Goal: Find specific page/section: Find specific page/section

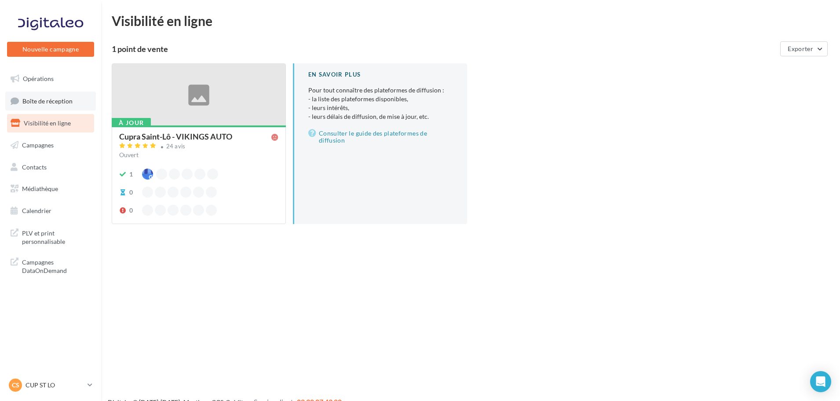
click at [47, 107] on link "Boîte de réception" at bounding box center [50, 100] width 91 height 19
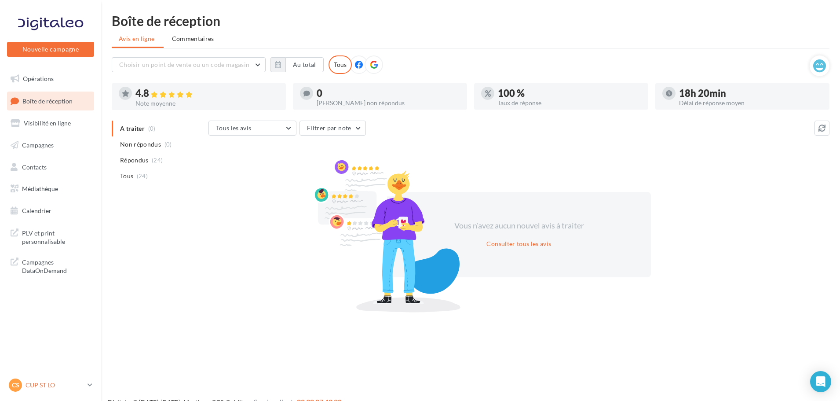
click at [54, 383] on p "CUP ST LO" at bounding box center [55, 384] width 58 height 9
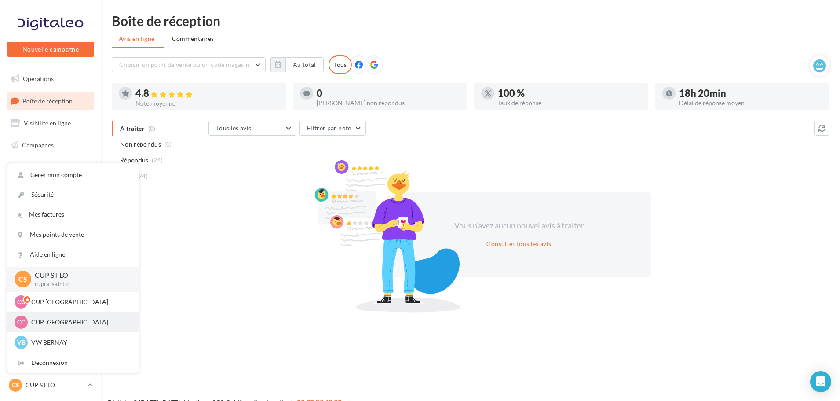
click at [65, 320] on p "CUP [GEOGRAPHIC_DATA]" at bounding box center [79, 321] width 97 height 9
